Goal: Information Seeking & Learning: Learn about a topic

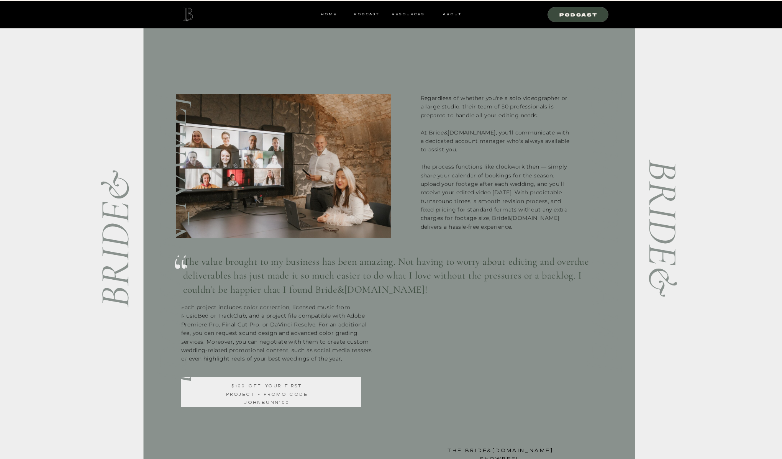
scroll to position [133, 0]
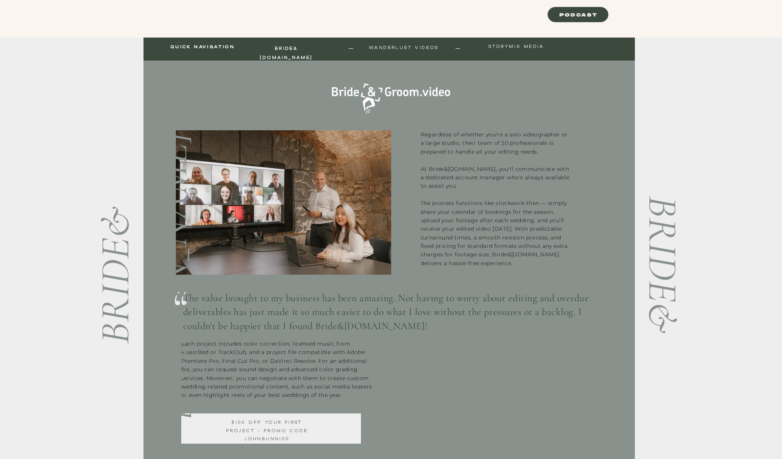
click at [451, 155] on p "Regardless of whether you're a solo videographer or a large studio, their team …" at bounding box center [496, 247] width 151 height 235
click at [451, 154] on p "Regardless of whether you're a solo videographer or a large studio, their team …" at bounding box center [496, 247] width 151 height 235
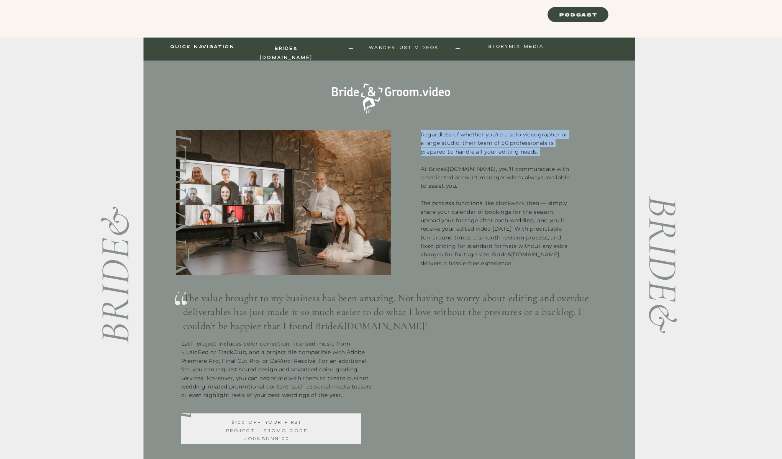
click at [451, 154] on p "Regardless of whether you're a solo videographer or a large studio, their team …" at bounding box center [496, 247] width 151 height 235
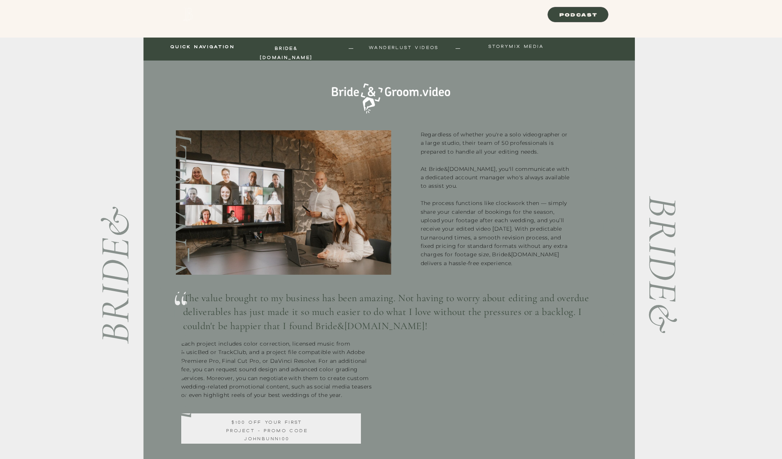
click at [453, 168] on p "Regardless of whether you're a solo videographer or a large studio, their team …" at bounding box center [496, 247] width 151 height 235
click at [453, 167] on p "Regardless of whether you're a solo videographer or a large studio, their team …" at bounding box center [496, 247] width 151 height 235
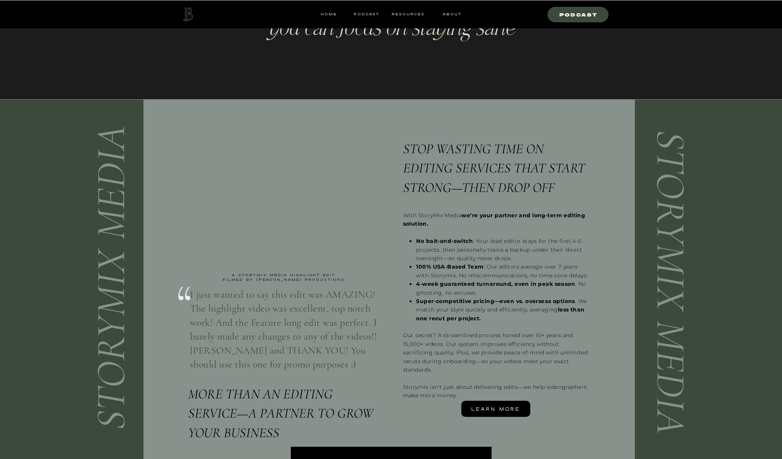
scroll to position [1927, 0]
